Goal: Transaction & Acquisition: Purchase product/service

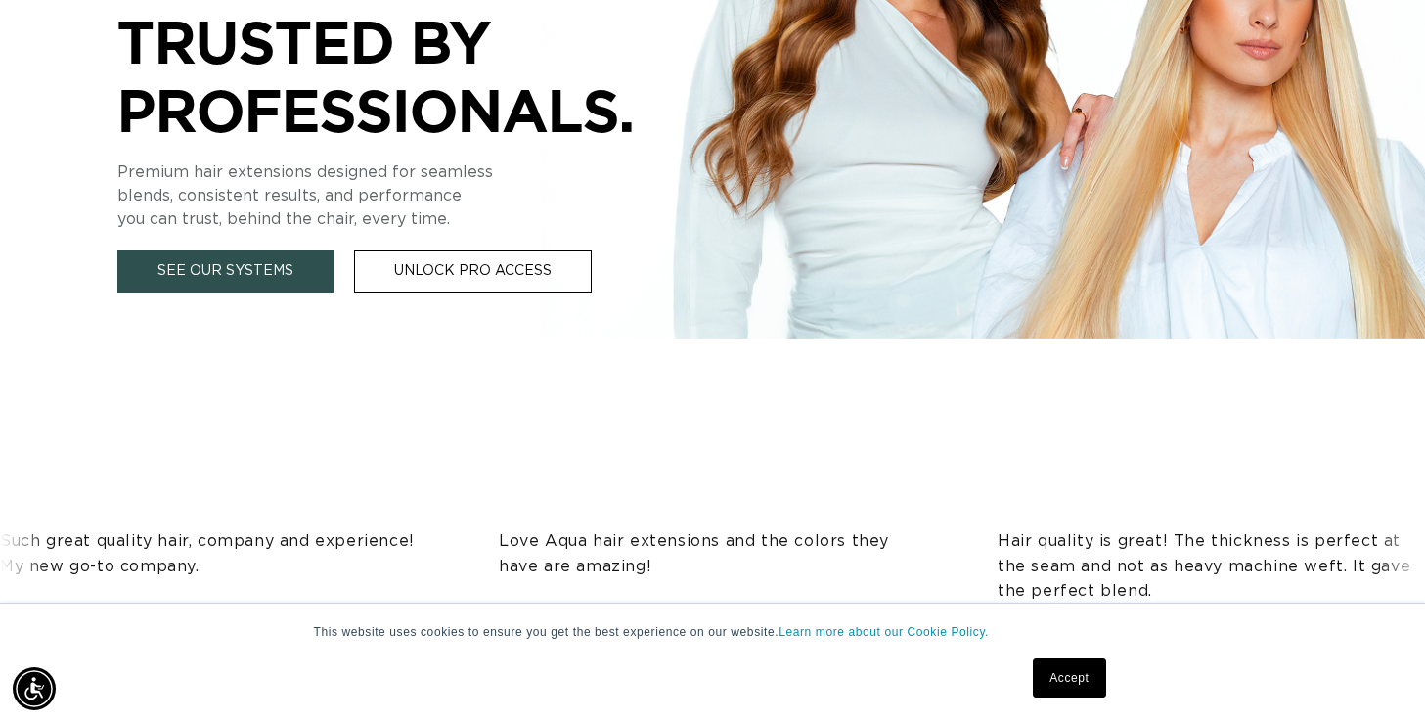
scroll to position [588, 0]
click at [279, 275] on link "See Our Systems" at bounding box center [225, 270] width 216 height 42
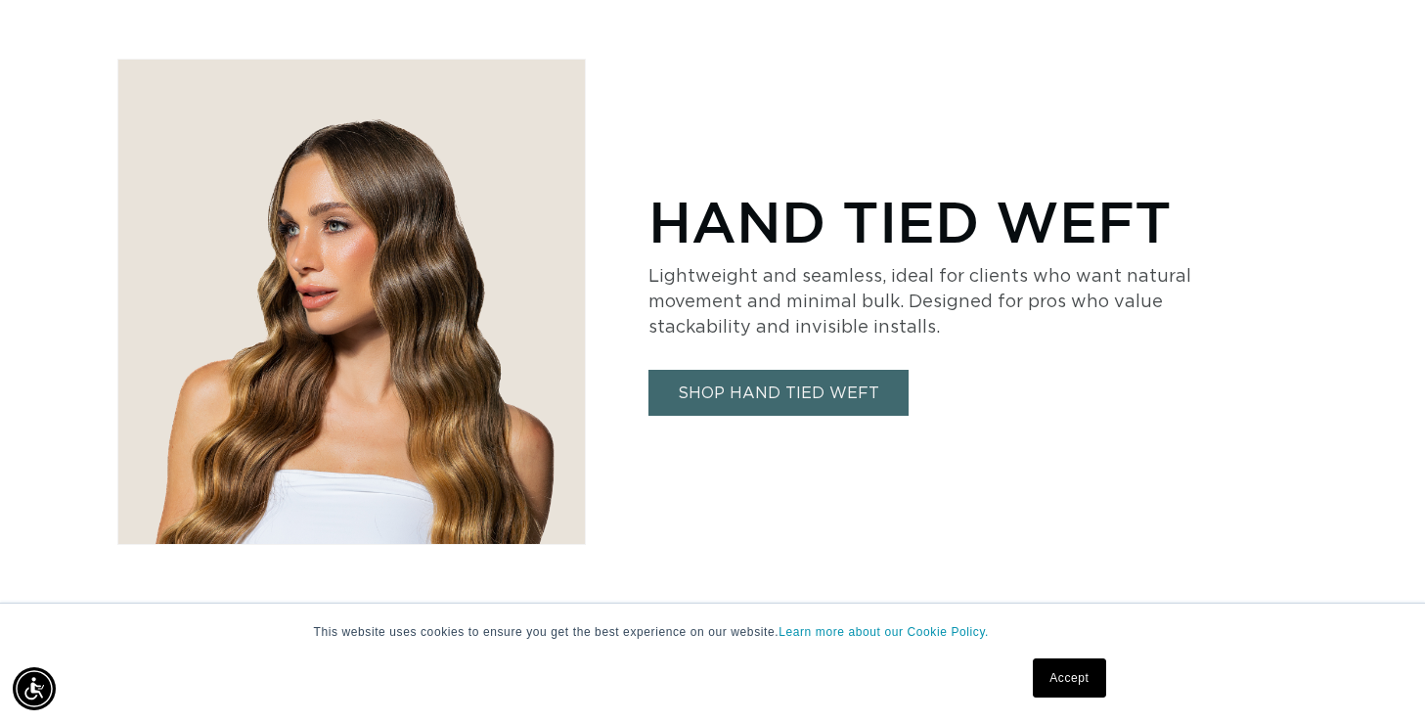
click at [800, 392] on link "SHOP HAND TIED WEFT" at bounding box center [778, 393] width 260 height 46
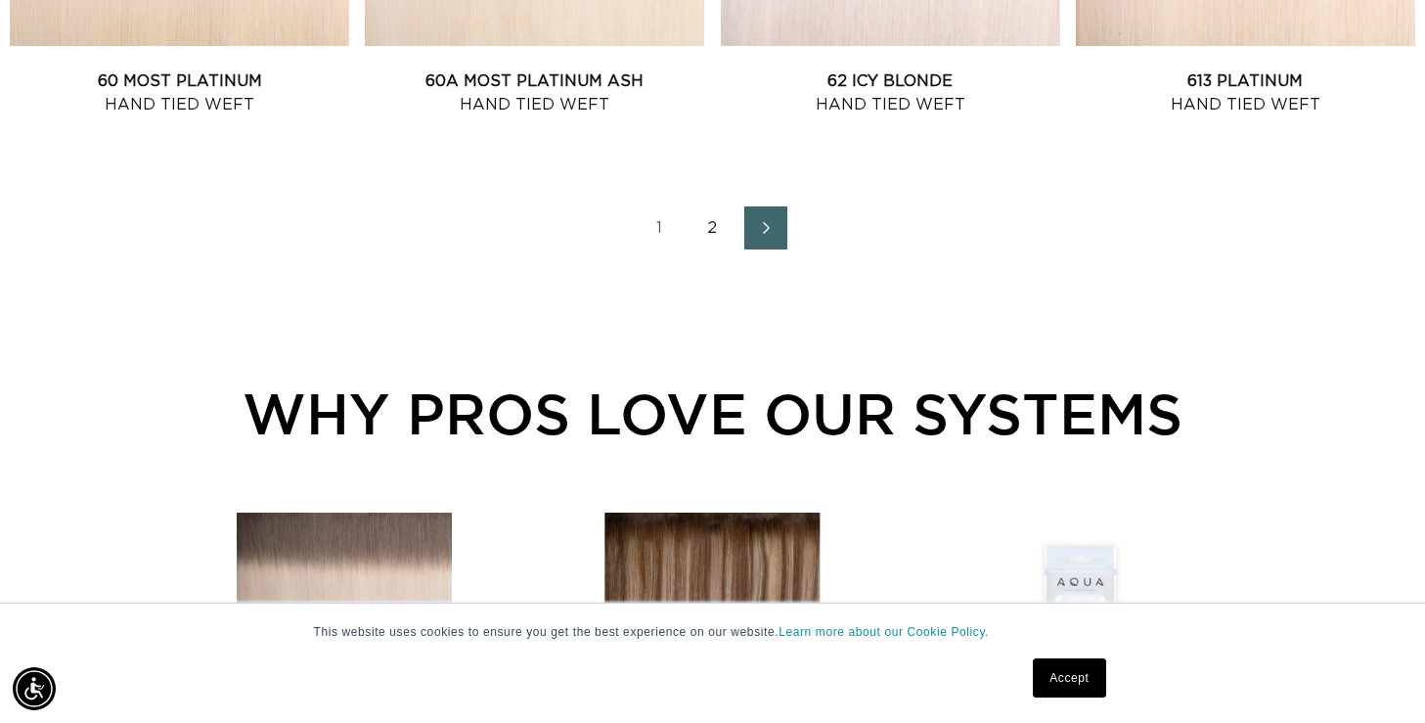
scroll to position [0, 1286]
click at [707, 227] on link "2" at bounding box center [712, 227] width 43 height 43
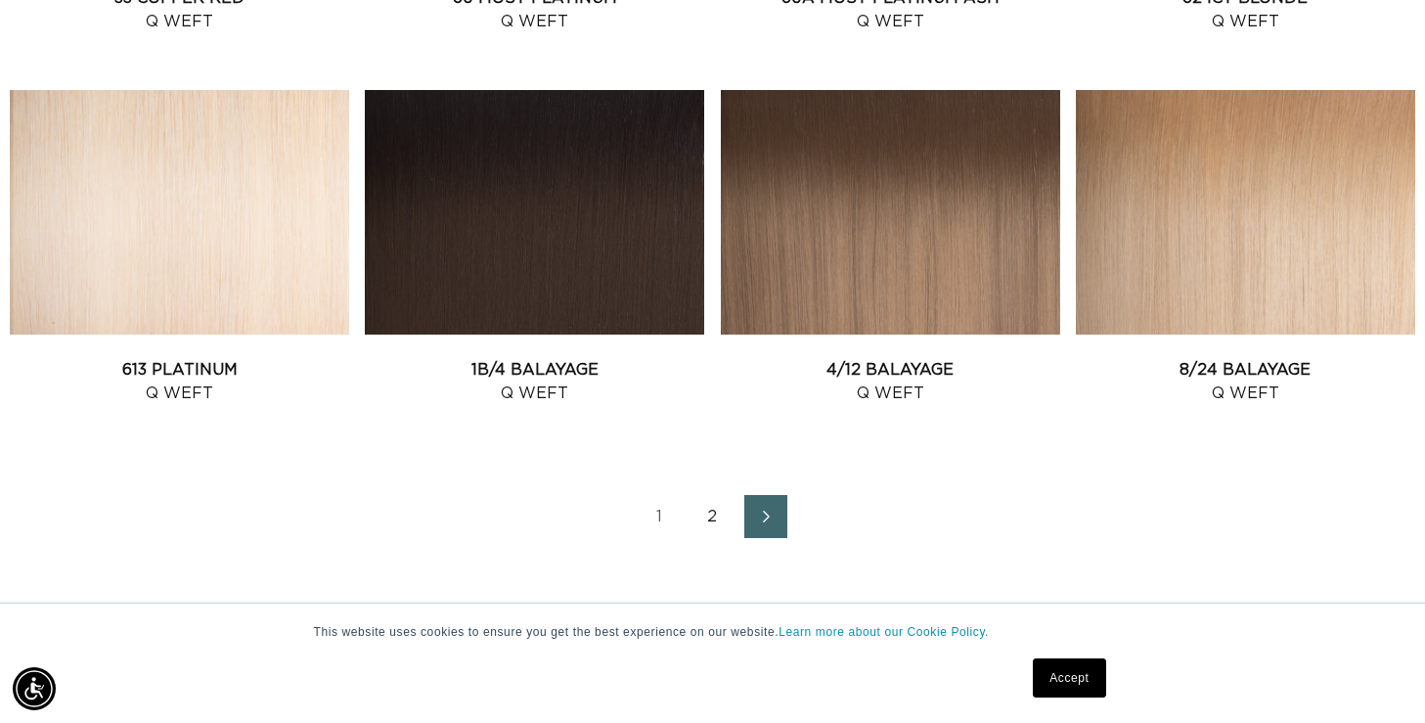
click at [709, 509] on link "2" at bounding box center [712, 516] width 43 height 43
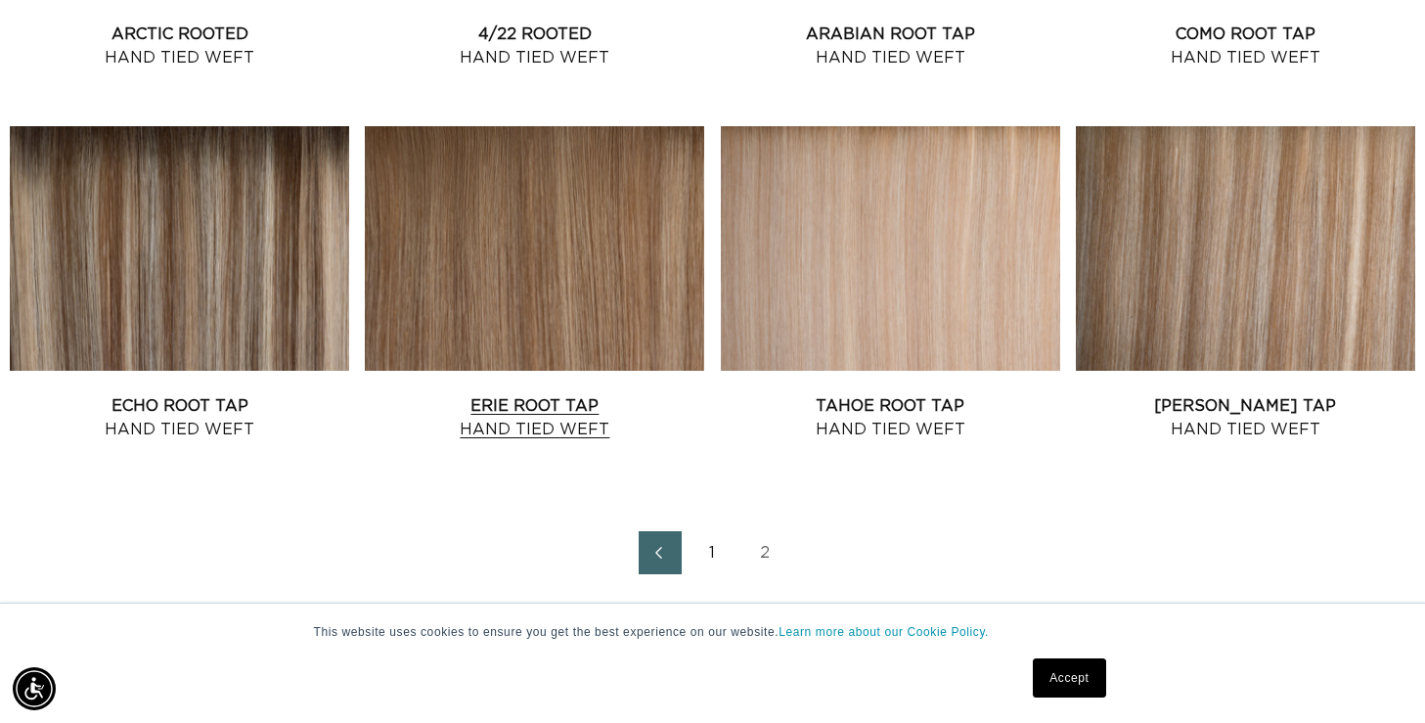
click at [514, 418] on link "Erie Root Tap Hand Tied Weft" at bounding box center [534, 417] width 339 height 47
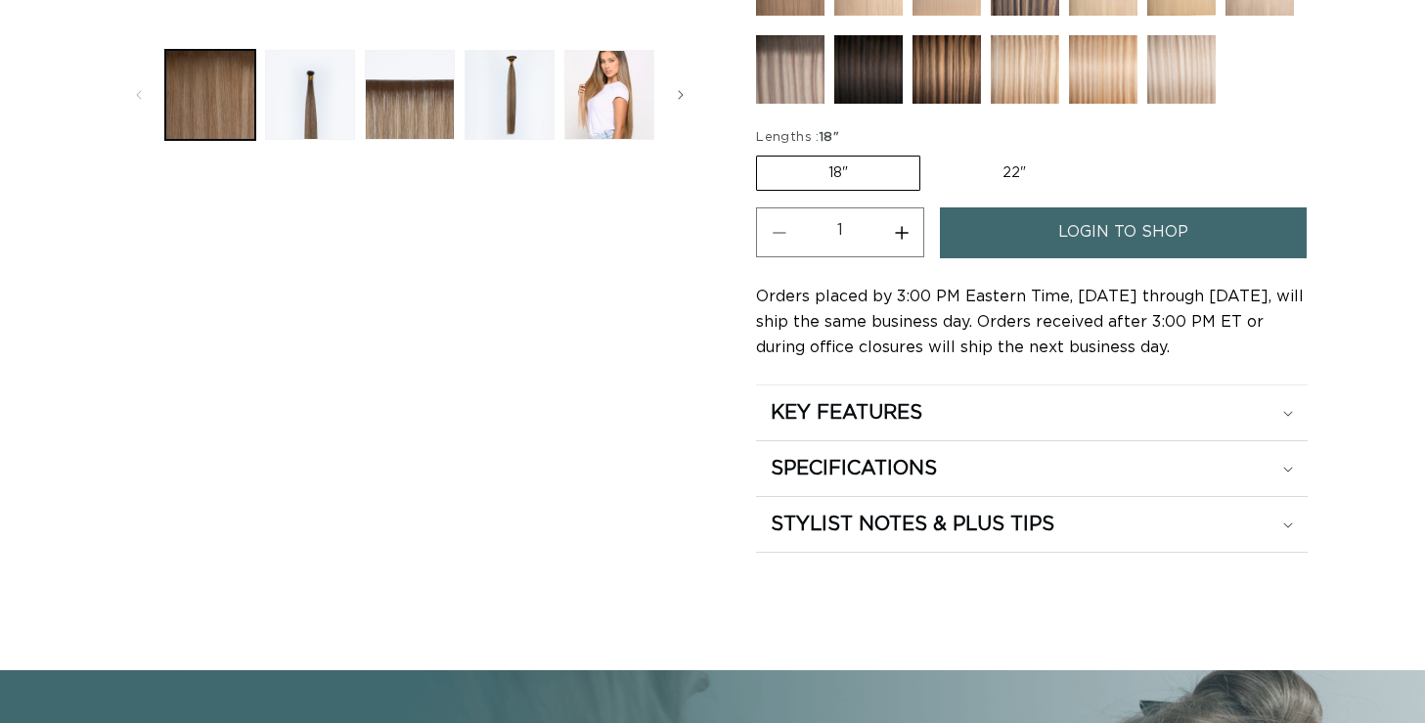
scroll to position [864, 0]
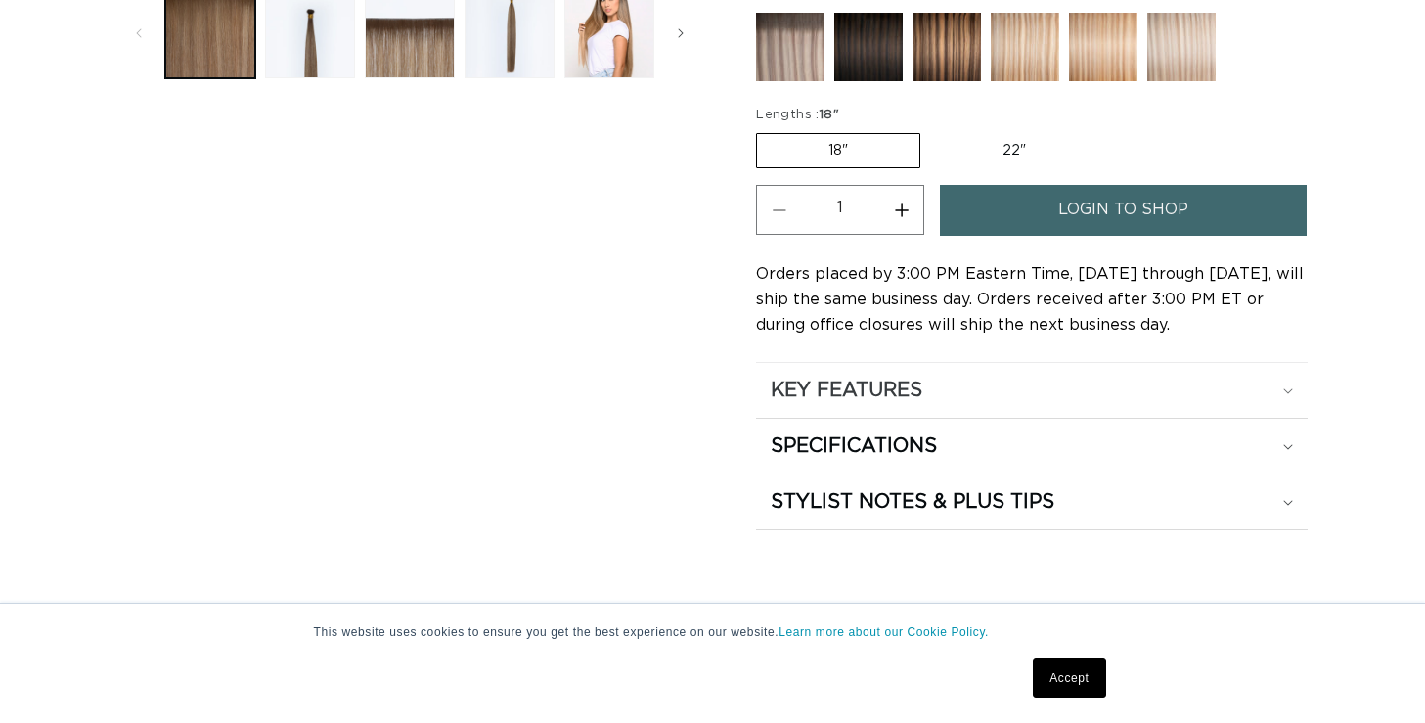
click at [916, 391] on h2 "KEY FEATURES" at bounding box center [847, 389] width 152 height 25
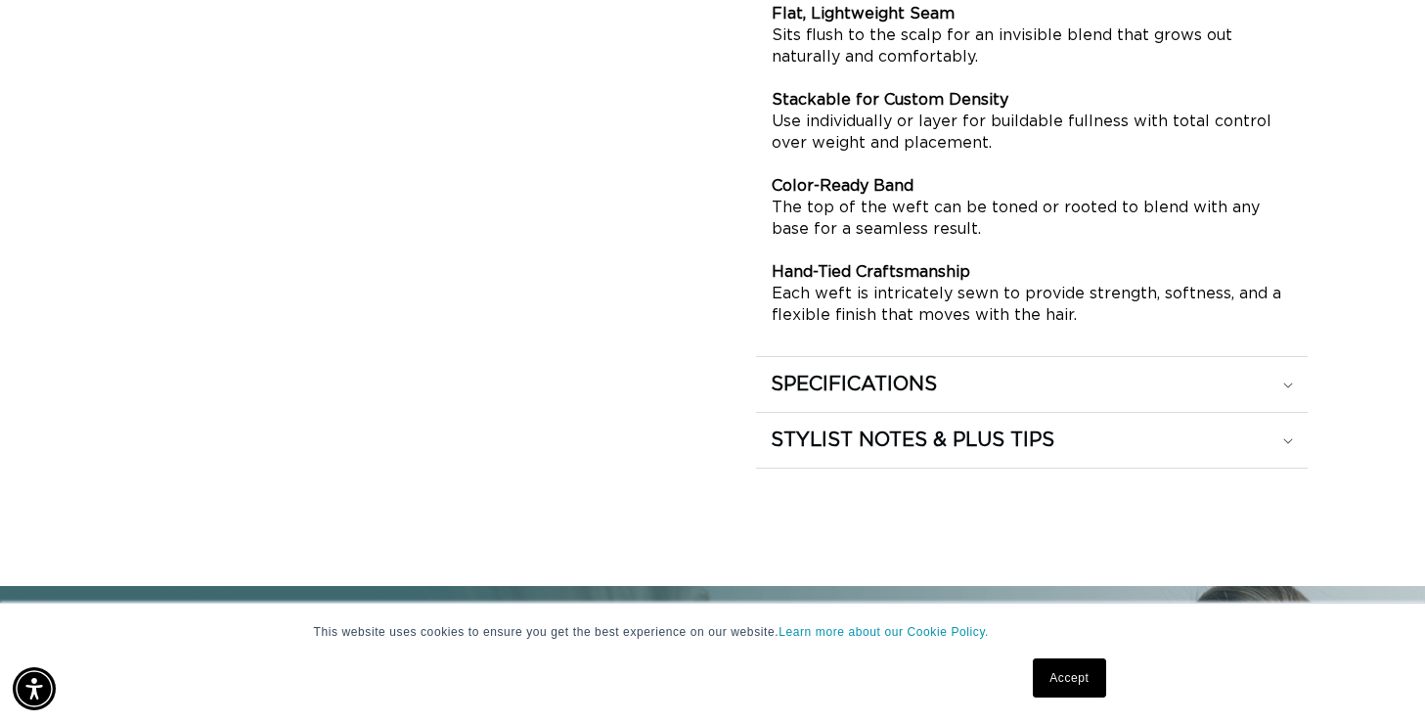
scroll to position [1297, 0]
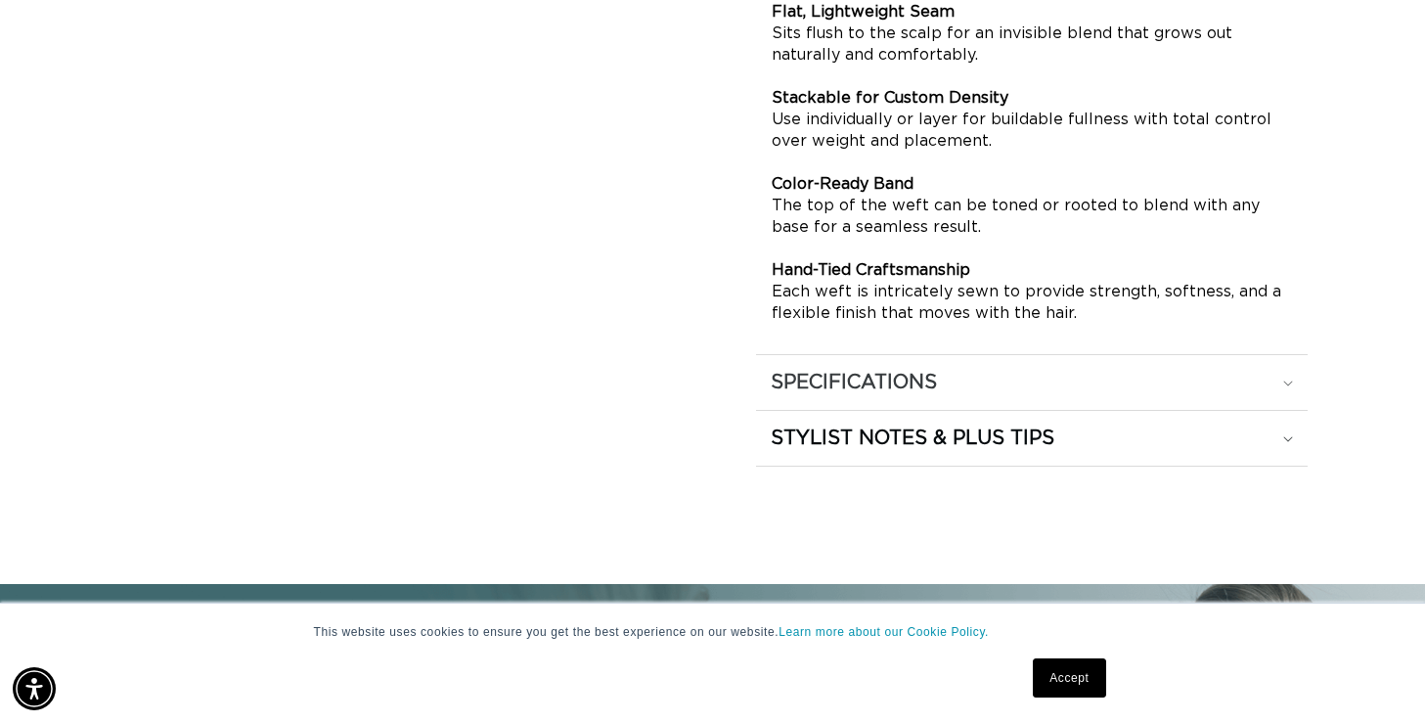
click at [926, 385] on h2 "SPECIFICATIONS" at bounding box center [854, 382] width 166 height 25
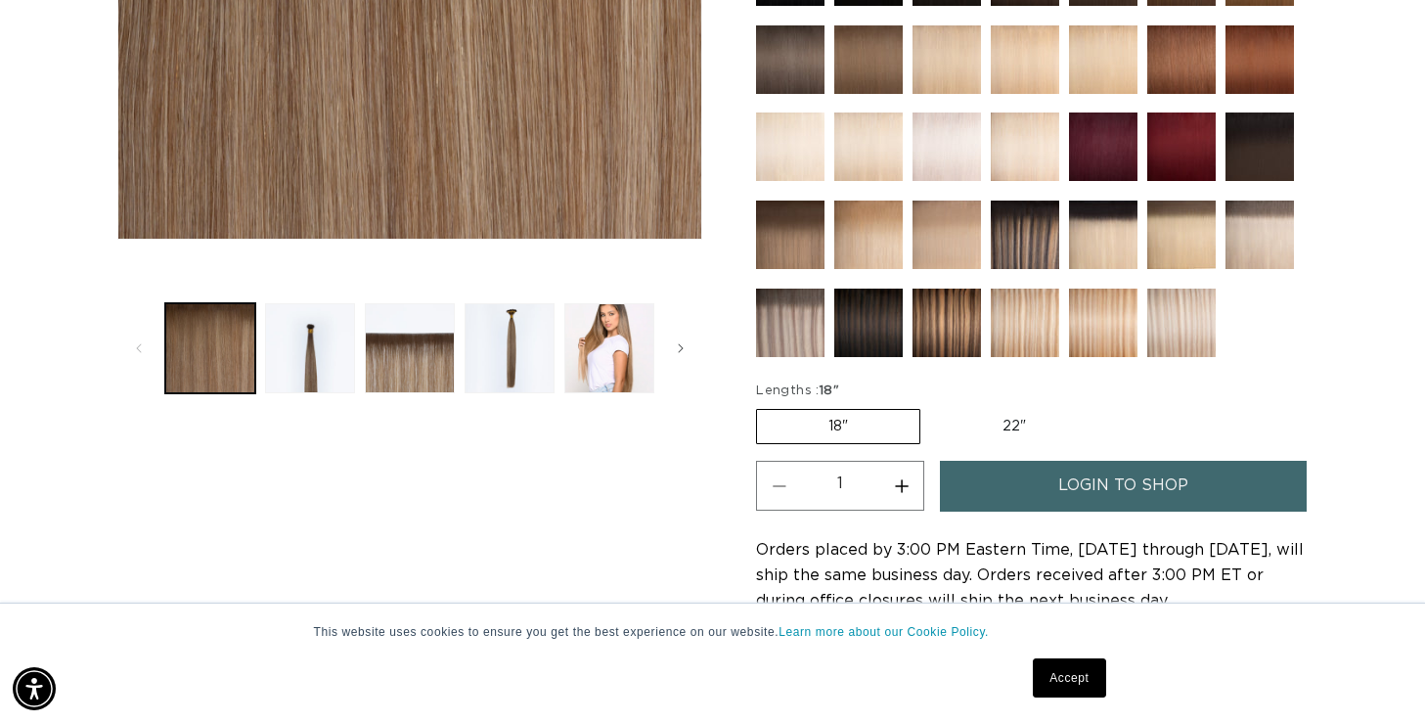
scroll to position [0, 0]
click at [278, 340] on button "Load image 2 in gallery view" at bounding box center [310, 348] width 90 height 90
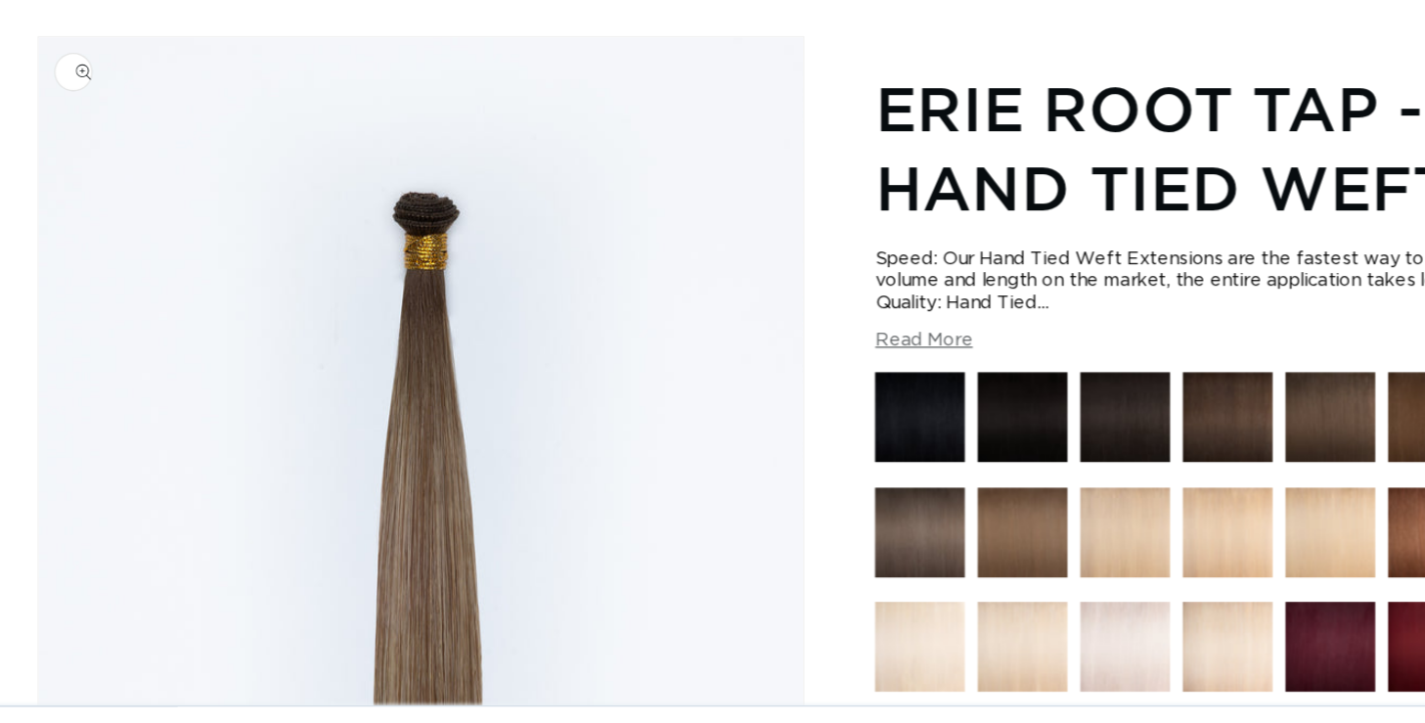
scroll to position [0, 2572]
click at [432, 217] on img "Gallery Viewer" at bounding box center [409, 371] width 583 height 556
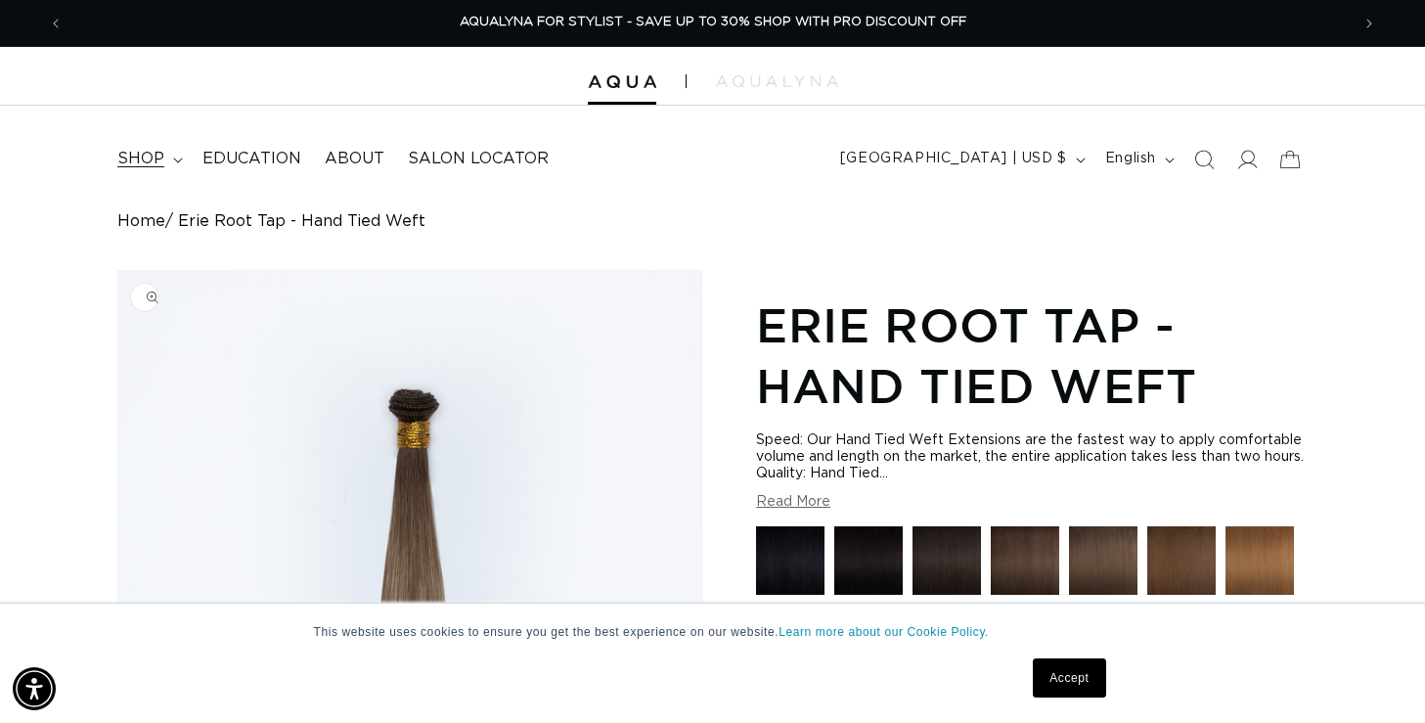
click at [139, 158] on span "shop" at bounding box center [140, 159] width 47 height 21
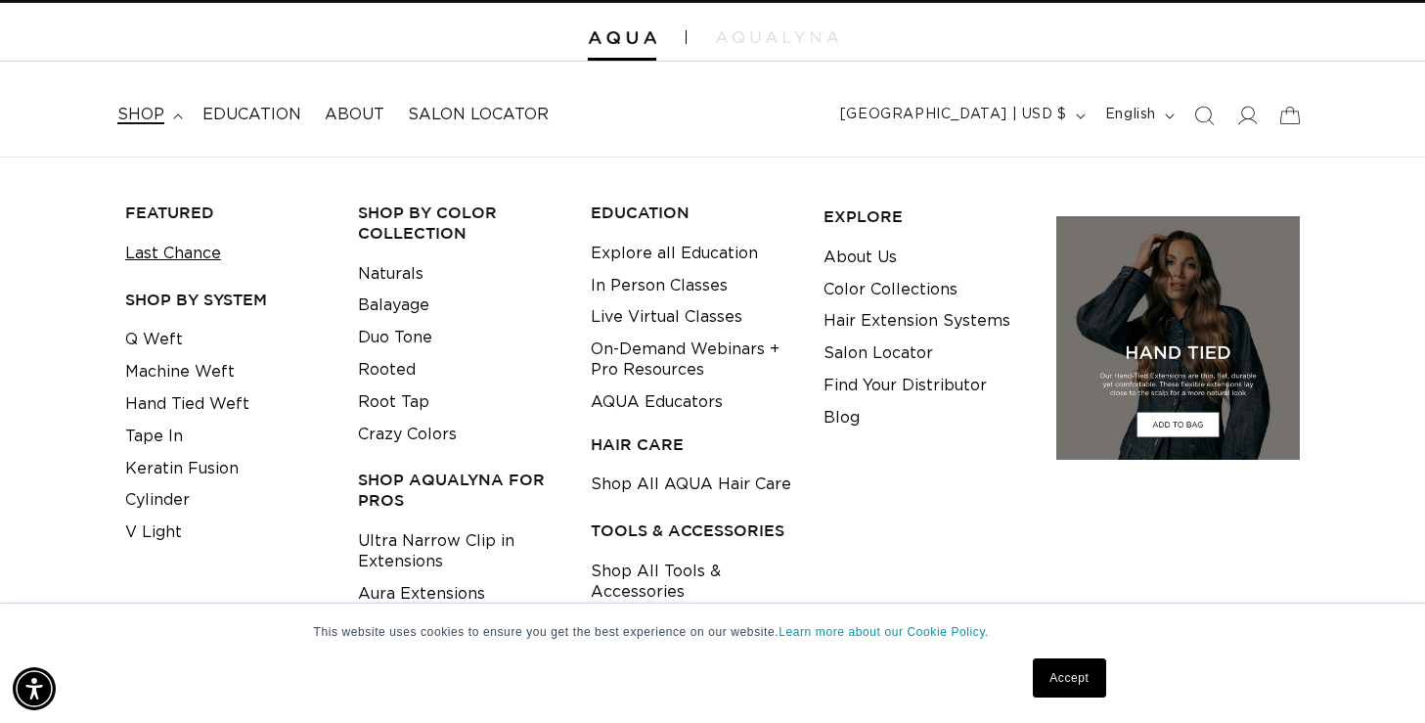
scroll to position [90, 0]
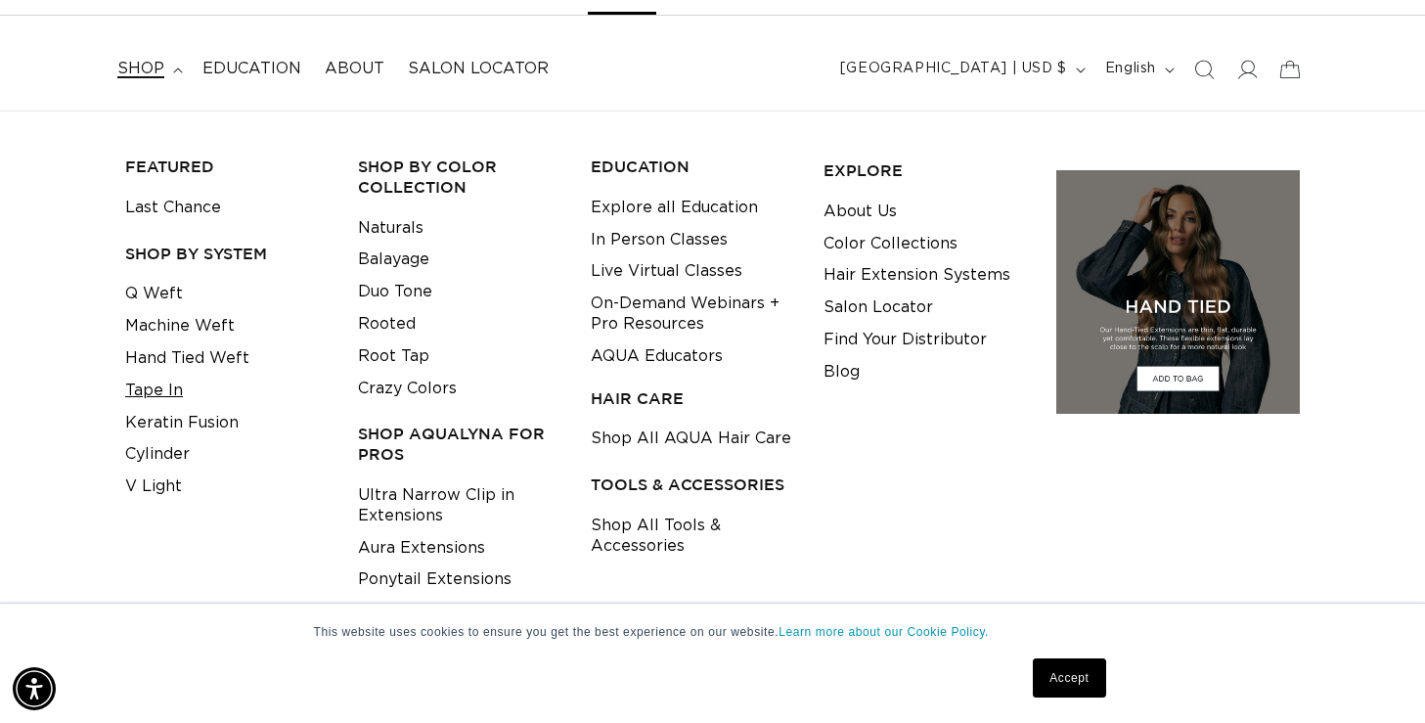
click at [168, 396] on link "Tape In" at bounding box center [154, 391] width 58 height 32
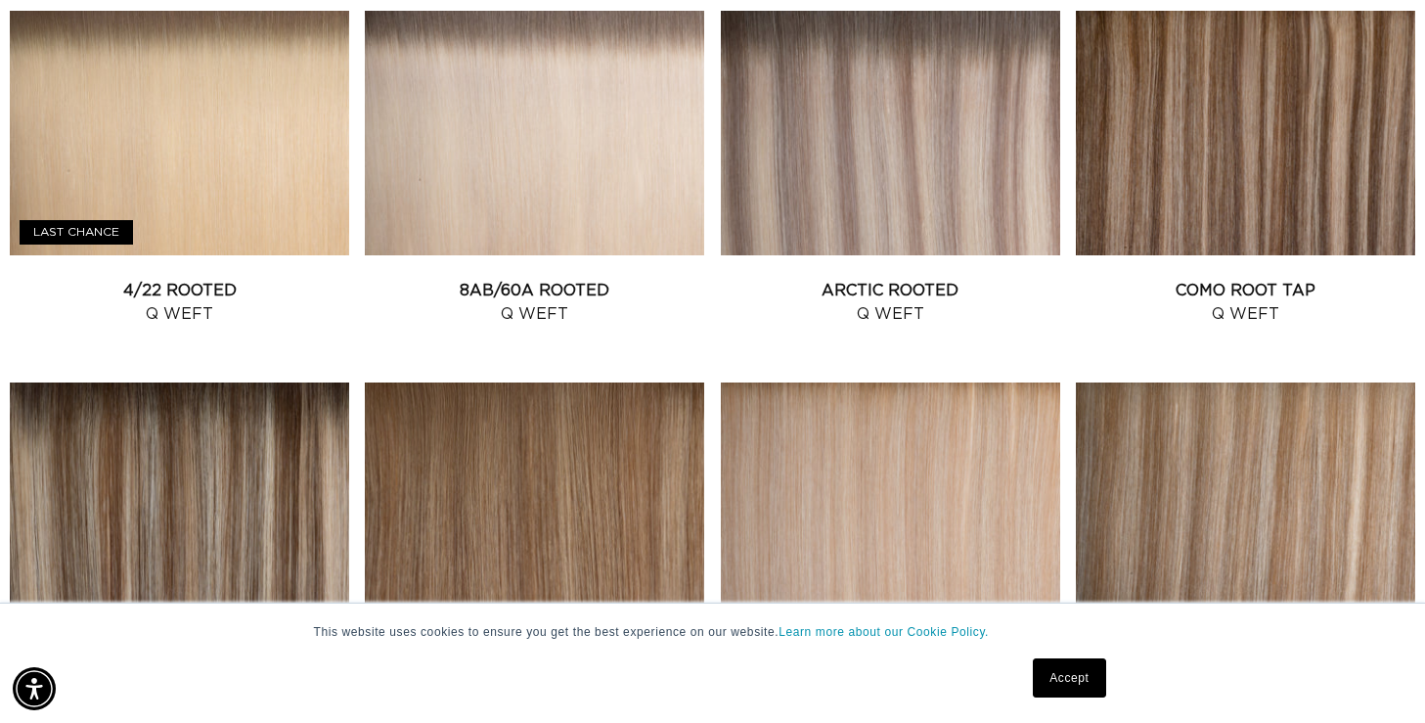
click at [619, 650] on link "Erie Root Tap Q Weft" at bounding box center [534, 673] width 339 height 47
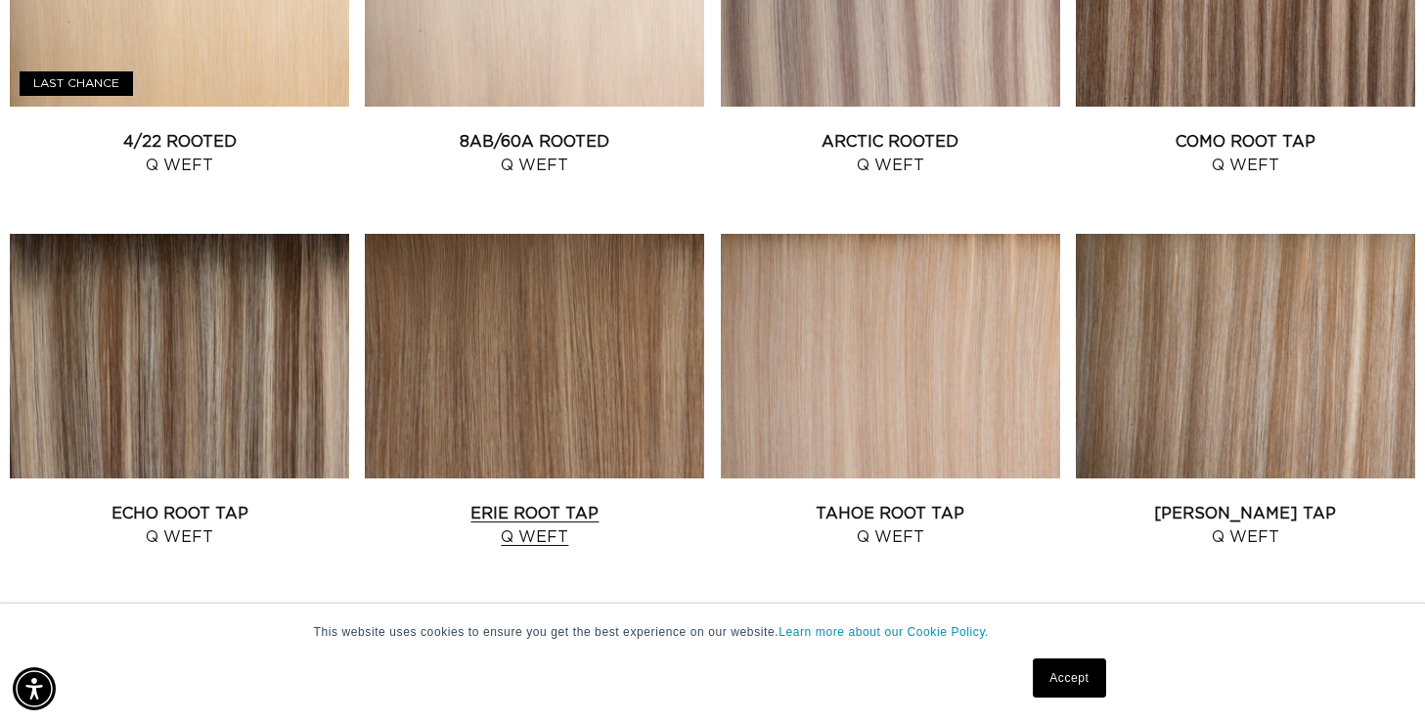
scroll to position [1685, 0]
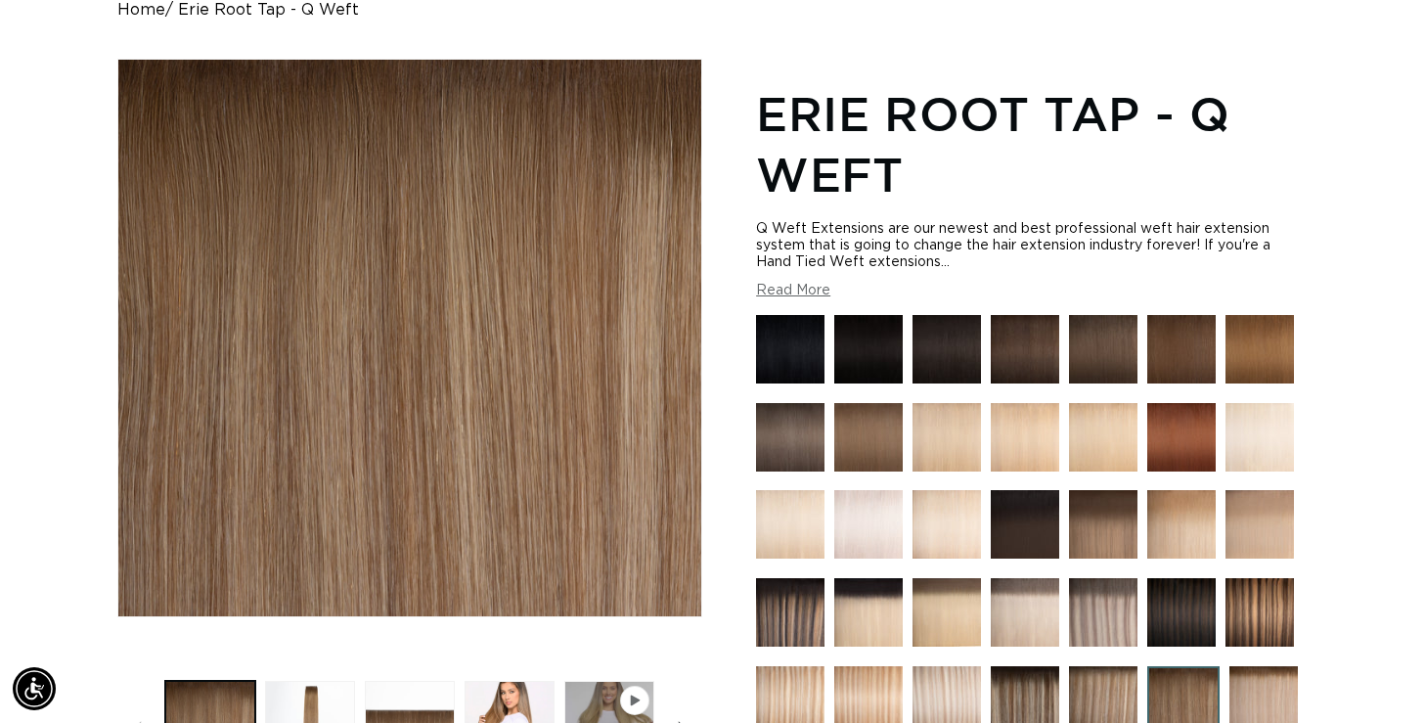
scroll to position [0, 1286]
click at [777, 292] on button "Read More" at bounding box center [793, 291] width 74 height 17
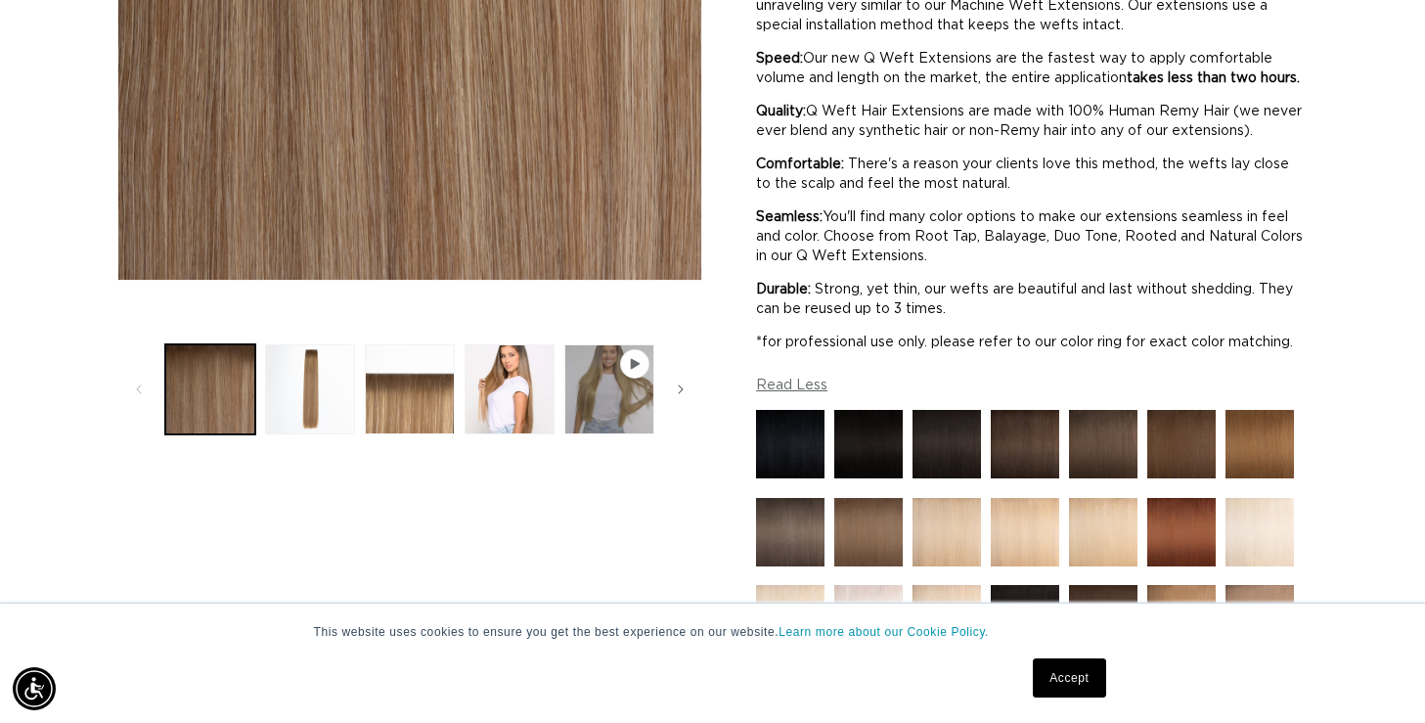
scroll to position [550, 0]
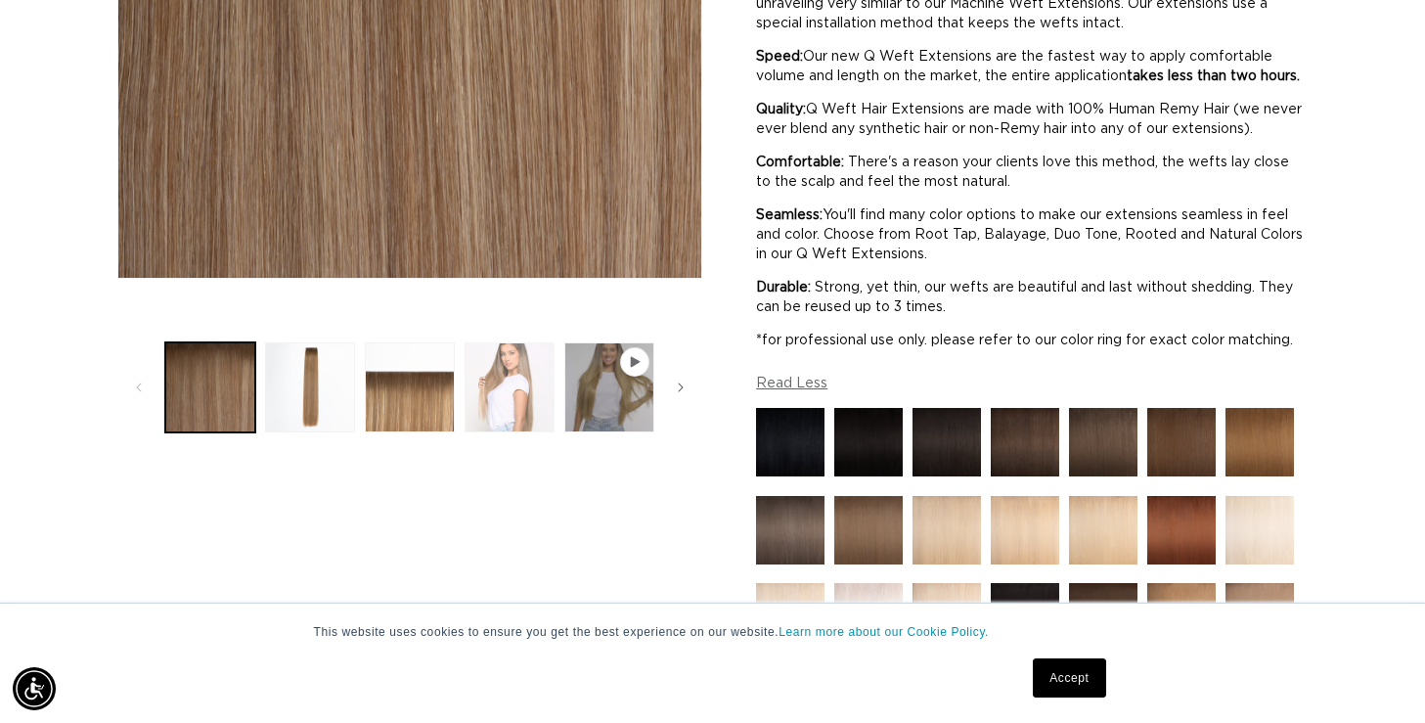
click at [506, 387] on button "Load image 4 in gallery view" at bounding box center [509, 387] width 90 height 90
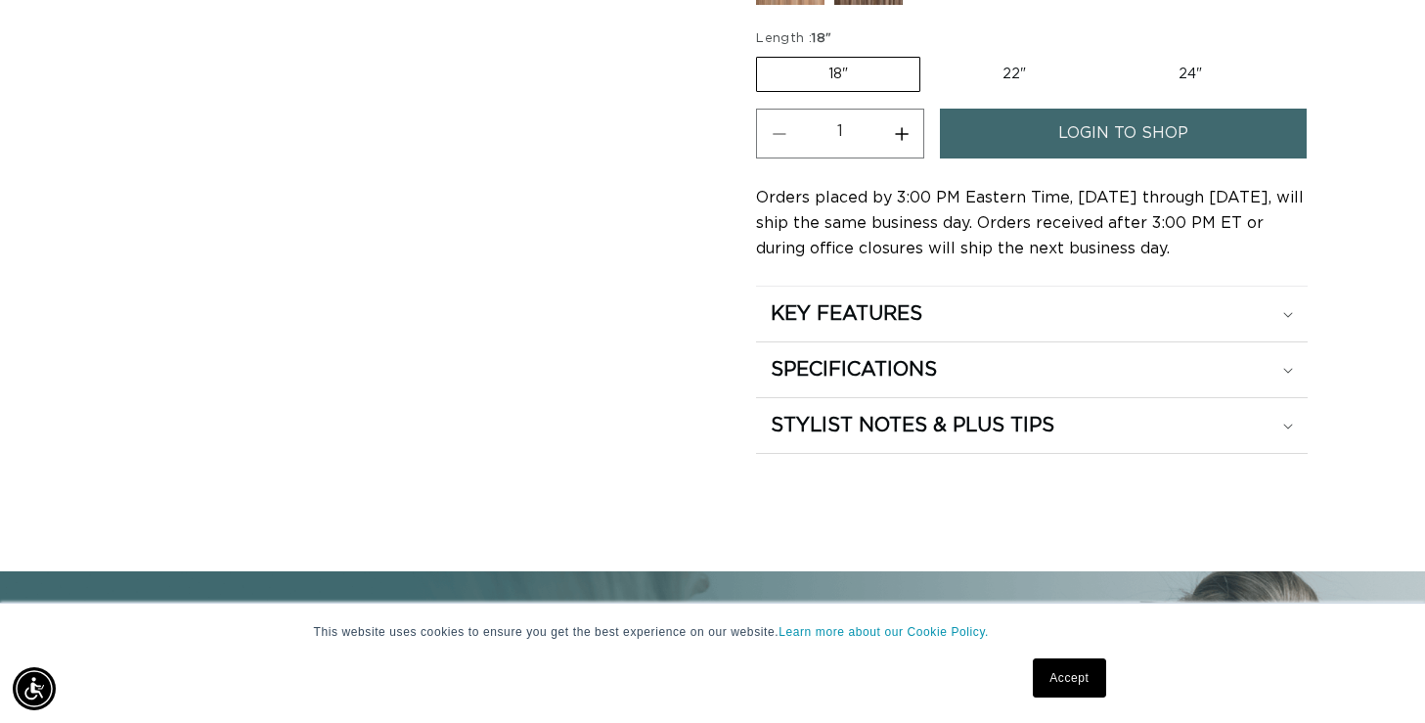
scroll to position [0, 2572]
click at [850, 370] on summary "SPECIFICATIONS" at bounding box center [1031, 369] width 551 height 55
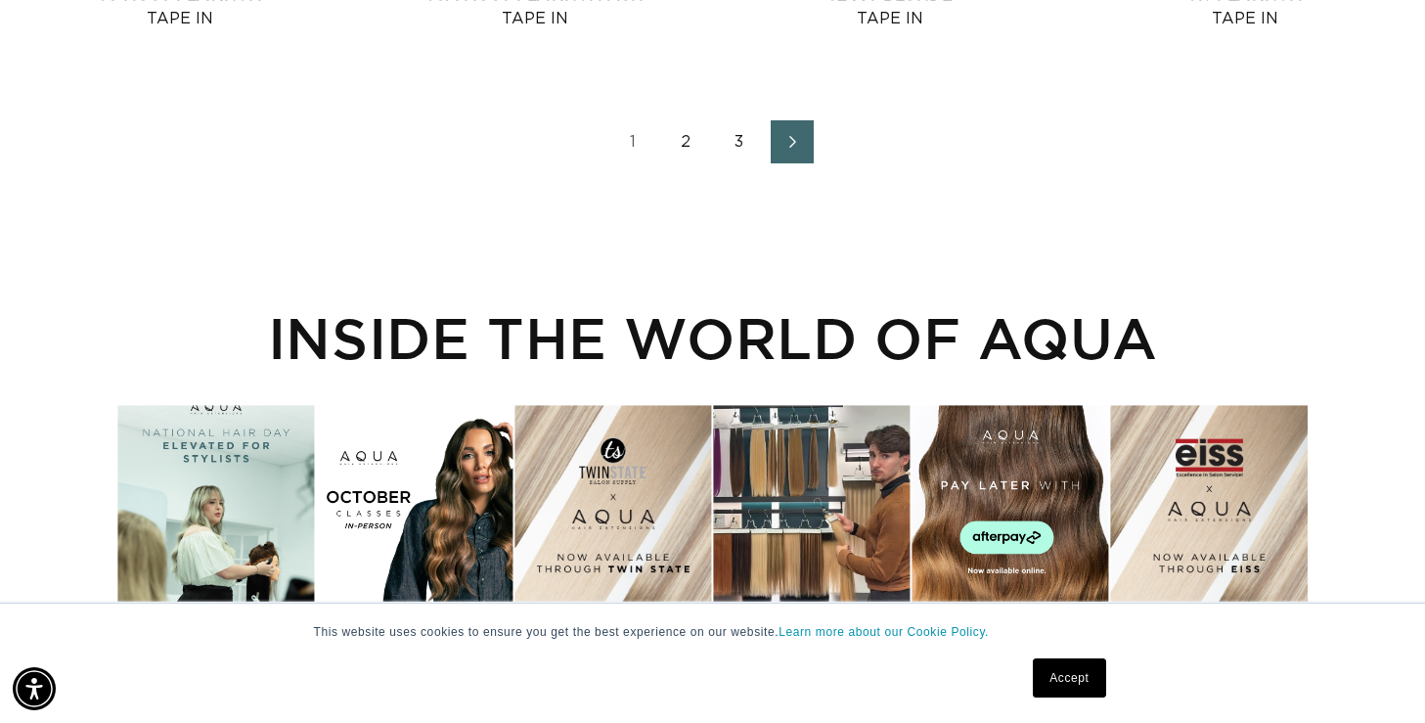
scroll to position [0, 1286]
click at [682, 148] on link "2" at bounding box center [686, 141] width 43 height 43
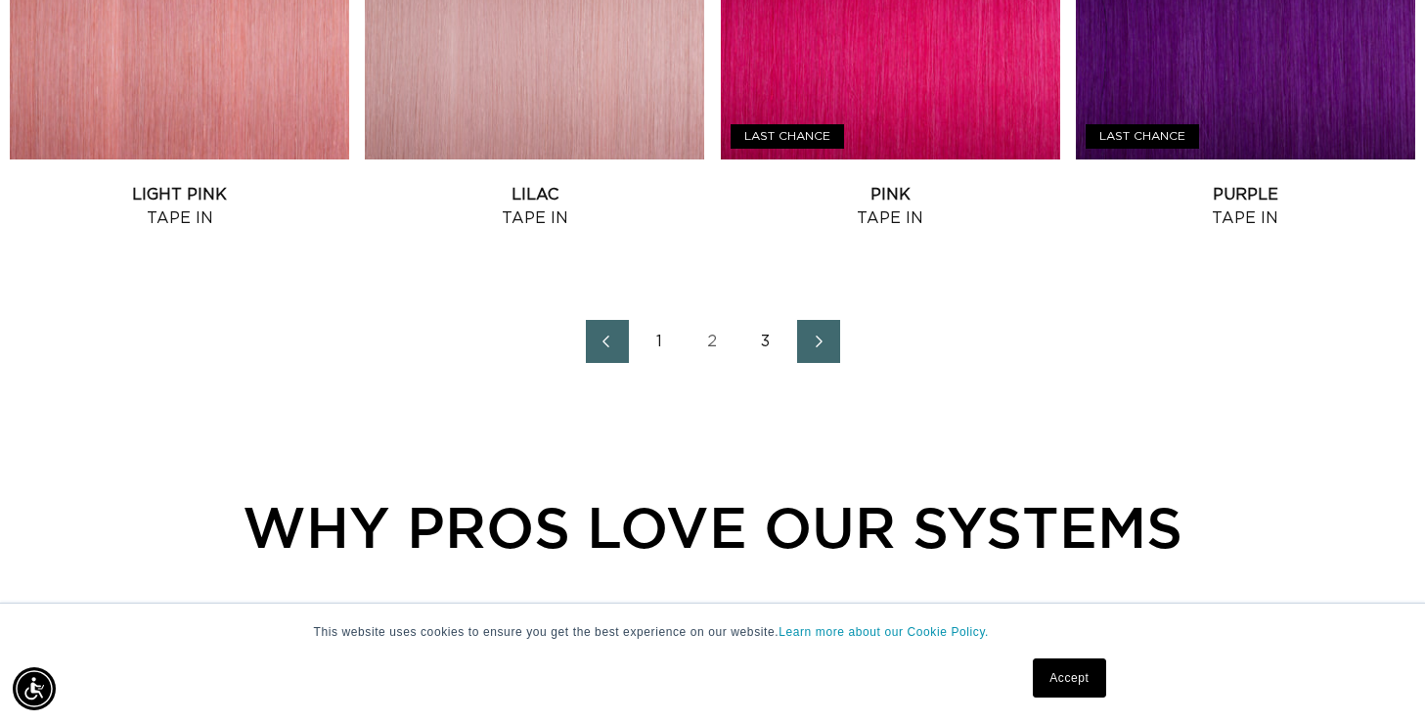
scroll to position [2377, 0]
click at [772, 343] on link "3" at bounding box center [765, 340] width 43 height 43
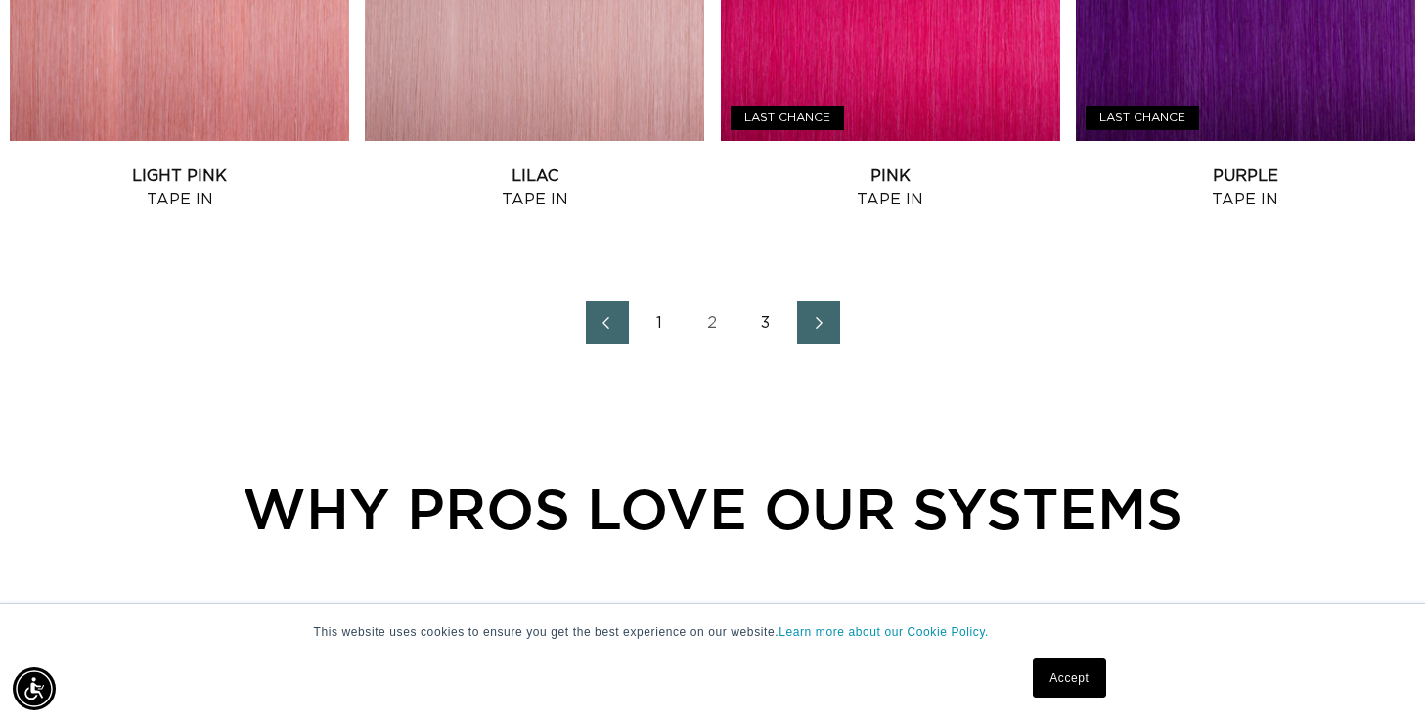
scroll to position [2400, 0]
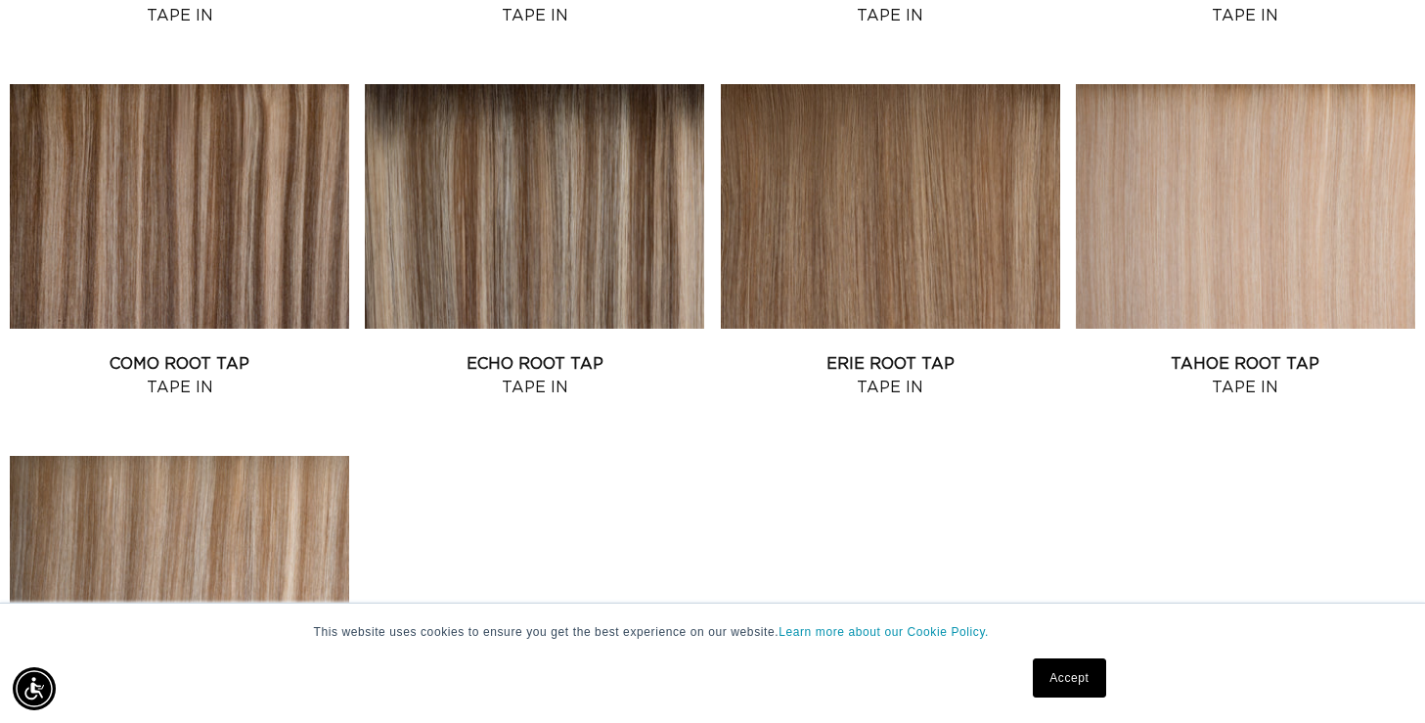
scroll to position [0, 1286]
click at [869, 352] on link "Erie Root Tap Tape In" at bounding box center [890, 375] width 339 height 47
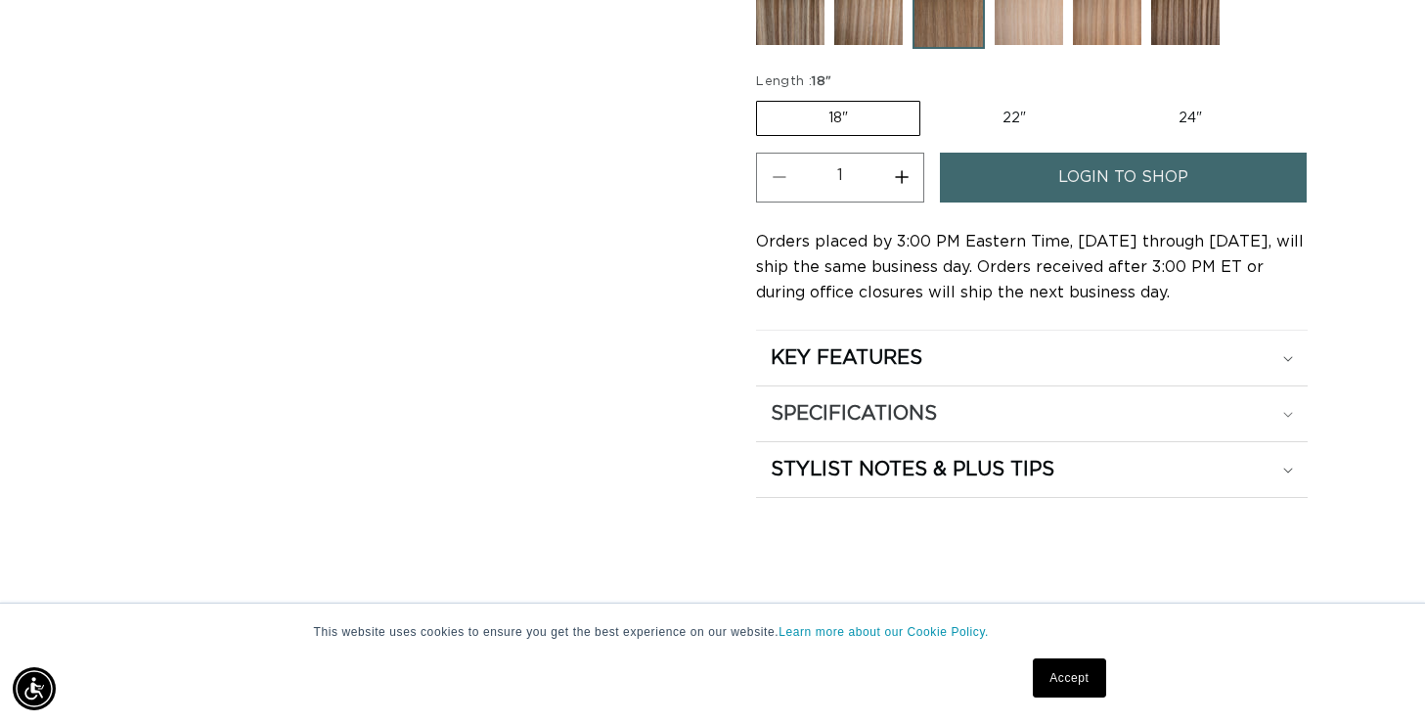
scroll to position [0, 1286]
click at [871, 418] on h2 "SPECIFICATIONS" at bounding box center [854, 413] width 166 height 25
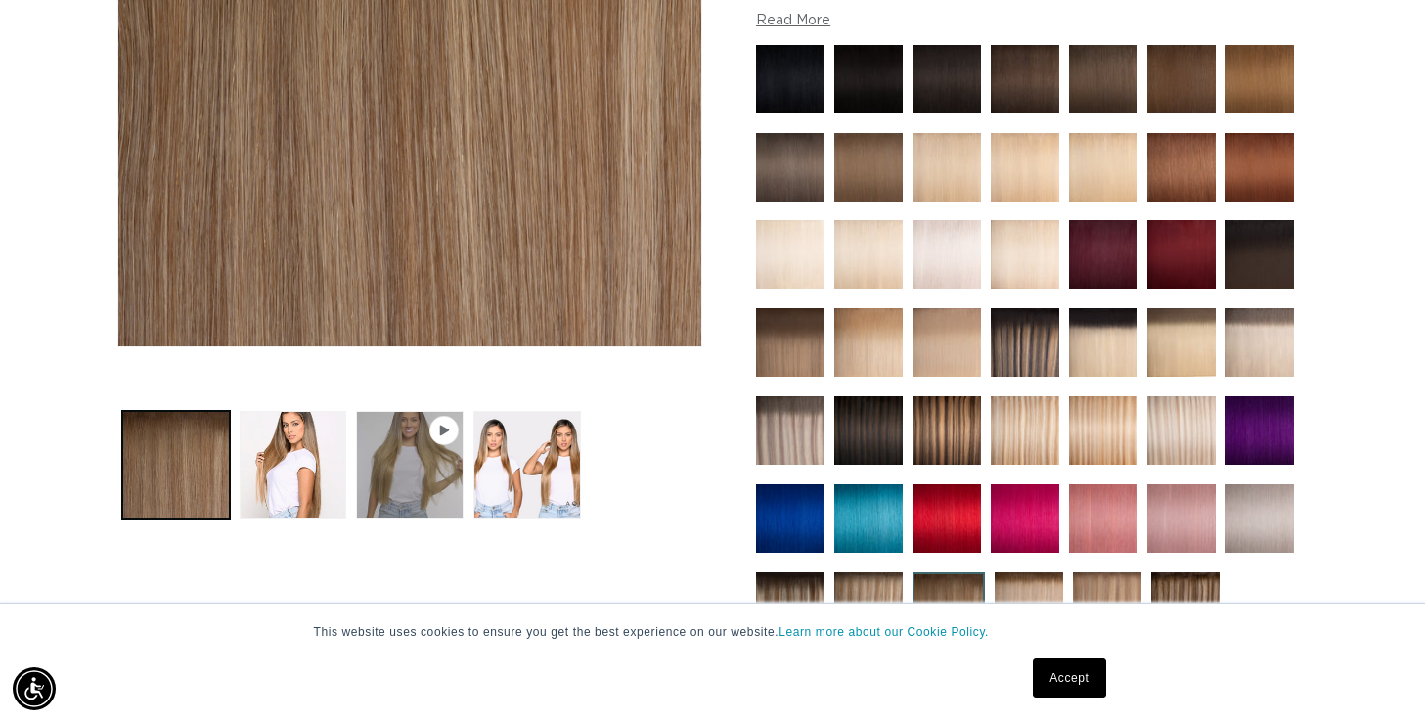
scroll to position [0, 0]
